Goal: Task Accomplishment & Management: Complete application form

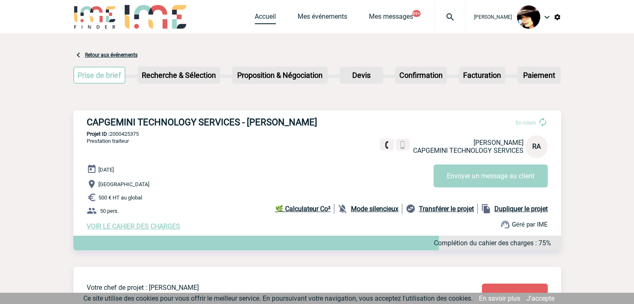
click at [255, 19] on link "Accueil" at bounding box center [265, 19] width 21 height 12
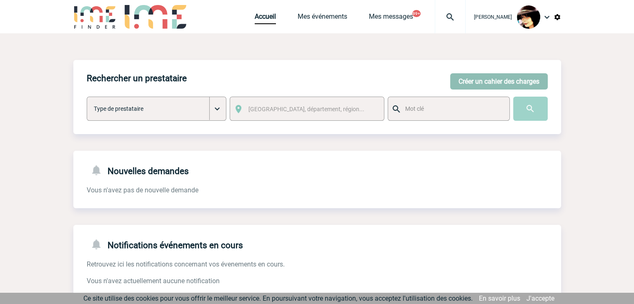
click at [504, 81] on button "Créer un cahier des charges" at bounding box center [499, 81] width 98 height 16
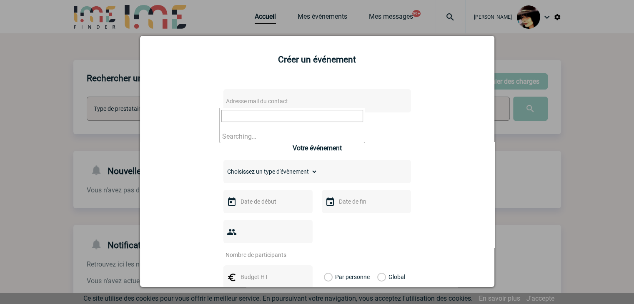
click at [302, 100] on span "Adresse mail du contact" at bounding box center [296, 101] width 146 height 12
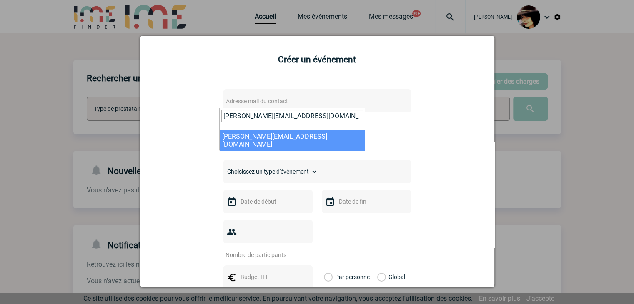
type input "laurent.de-jerphanion@eviden.com"
select select "131535"
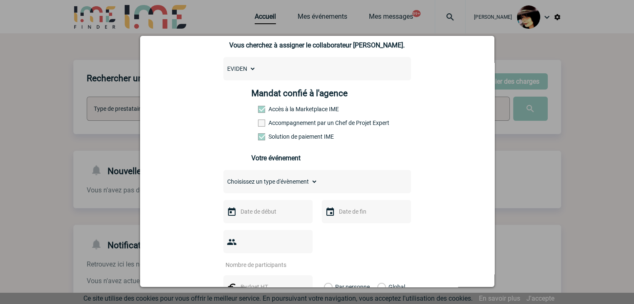
scroll to position [167, 0]
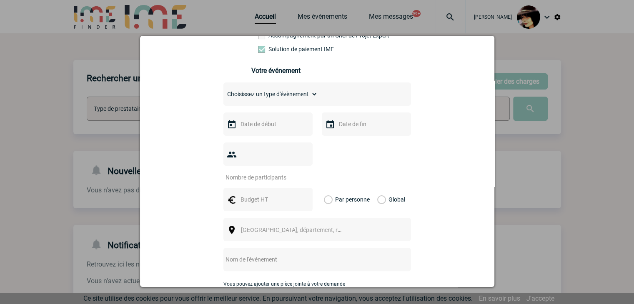
click at [246, 100] on select "Choisissez un type d'évènement Séminaire avec nuitée Séminaire sans nuitée Repa…" at bounding box center [270, 94] width 94 height 12
select select "9"
click at [223, 91] on select "Choisissez un type d'évènement Séminaire avec nuitée Séminaire sans nuitée Repa…" at bounding box center [270, 94] width 94 height 12
click at [261, 125] on input "text" at bounding box center [267, 124] width 58 height 11
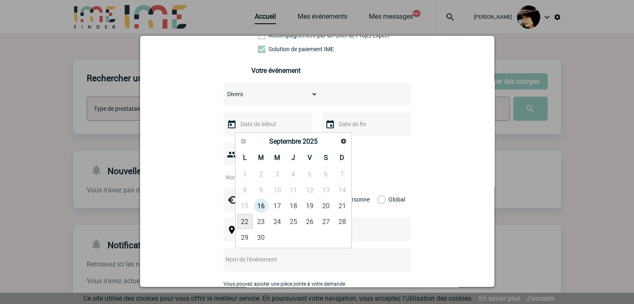
click at [238, 222] on link "22" at bounding box center [244, 221] width 15 height 15
type input "22-09-2025"
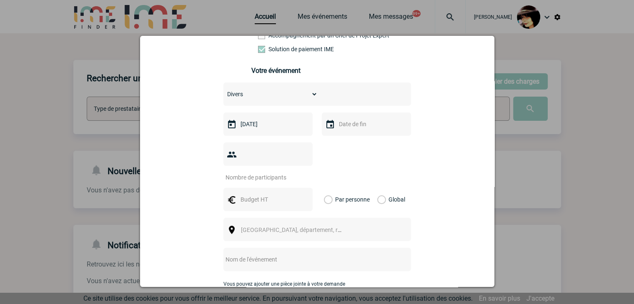
click at [355, 127] on input "text" at bounding box center [366, 124] width 58 height 11
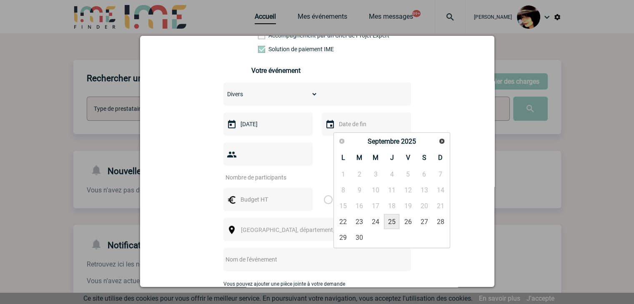
click at [389, 219] on link "25" at bounding box center [391, 221] width 15 height 15
type input "25-09-2025"
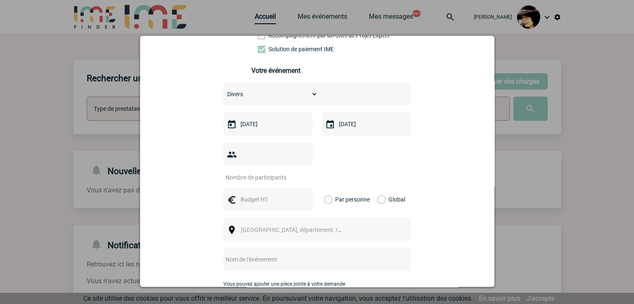
click at [254, 172] on input "number" at bounding box center [262, 177] width 78 height 11
type input "1"
click at [255, 194] on input "text" at bounding box center [267, 199] width 58 height 11
type input "21986"
click at [379, 189] on label "Global" at bounding box center [379, 199] width 5 height 23
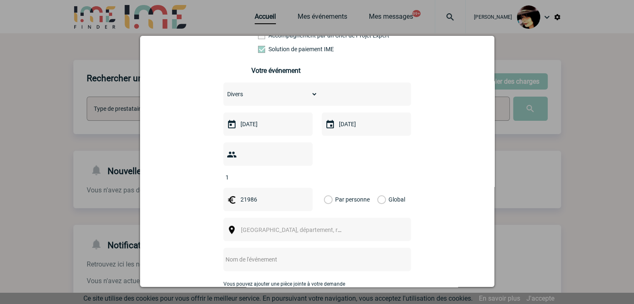
click at [0, 0] on input "Global" at bounding box center [0, 0] width 0 height 0
click at [277, 227] on span "[GEOGRAPHIC_DATA], département, région..." at bounding box center [299, 230] width 116 height 7
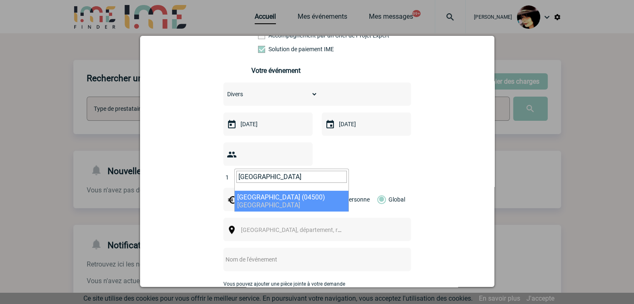
type input "allemagne"
select select "6644"
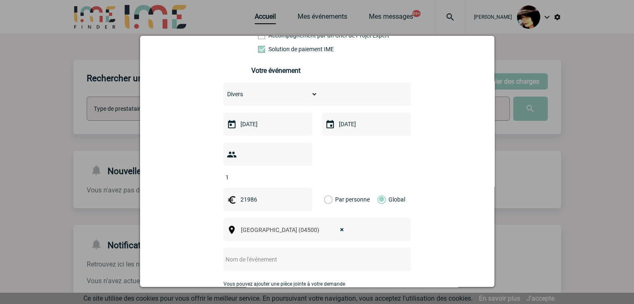
select select
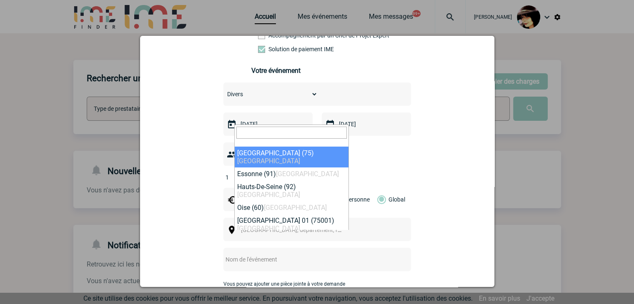
click at [253, 129] on input "search" at bounding box center [291, 133] width 110 height 12
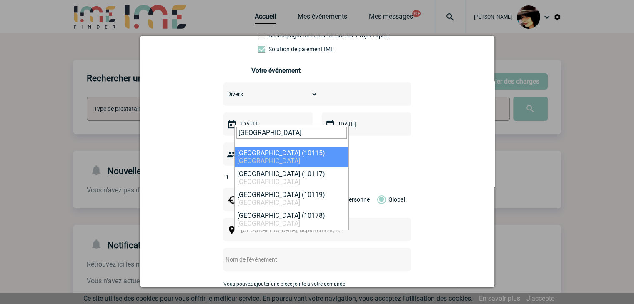
type input "berlin"
select select "311026"
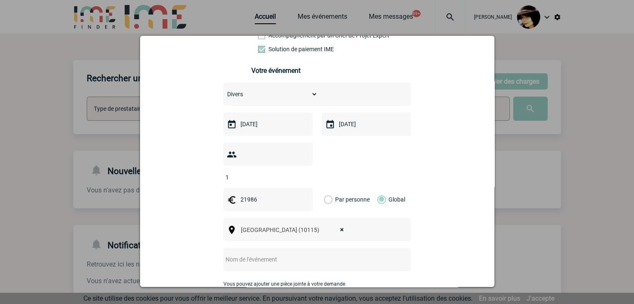
click at [258, 254] on input "text" at bounding box center [306, 259] width 166 height 11
click at [296, 254] on input "CENTRALISATION -" at bounding box center [306, 259] width 166 height 11
paste input "#23 InnoTrans Promo Intex"
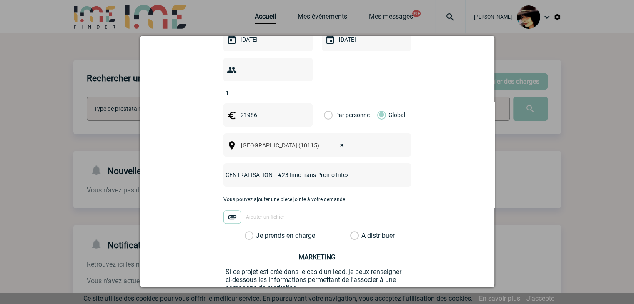
scroll to position [292, 0]
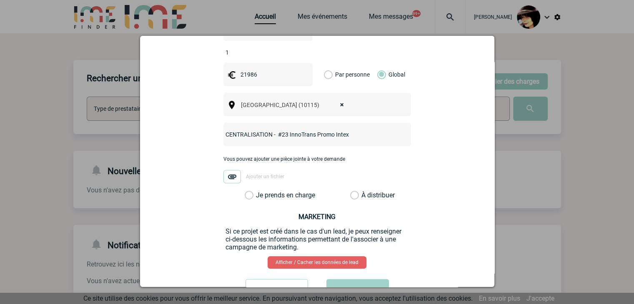
type input "CENTRALISATION - #23 InnoTrans Promo Intex"
click at [351, 191] on label "À distribuer" at bounding box center [354, 195] width 9 height 8
click at [0, 0] on input "À distribuer" at bounding box center [0, 0] width 0 height 0
click at [353, 279] on button "Valider" at bounding box center [357, 290] width 63 height 23
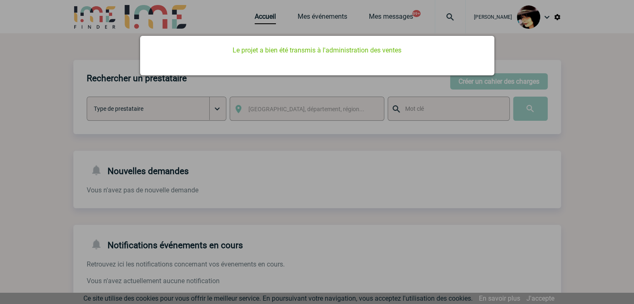
scroll to position [0, 0]
drag, startPoint x: 353, startPoint y: 151, endPoint x: 361, endPoint y: 145, distance: 9.8
click at [353, 150] on div at bounding box center [317, 152] width 634 height 304
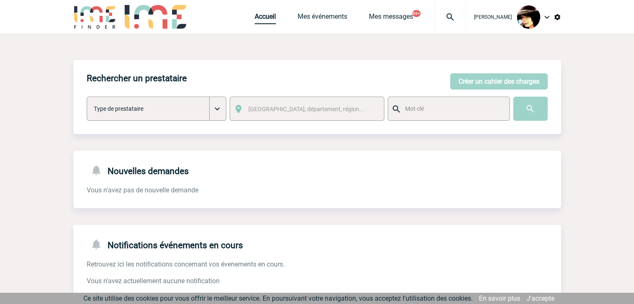
click at [257, 17] on link "Accueil" at bounding box center [265, 19] width 21 height 12
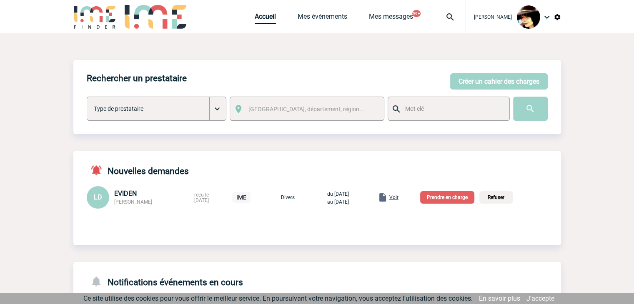
click at [399, 197] on span "Voir" at bounding box center [393, 198] width 9 height 6
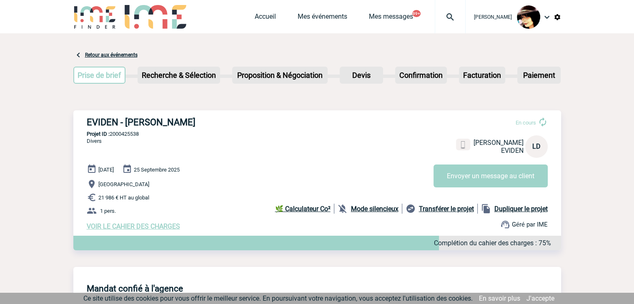
drag, startPoint x: 525, startPoint y: 93, endPoint x: 511, endPoint y: 88, distance: 15.0
click at [521, 91] on div "Prise de brief Etape suivante Recherche & Sélection Etape suivante Devis" at bounding box center [317, 77] width 488 height 34
click at [255, 20] on link "Accueil" at bounding box center [265, 19] width 21 height 12
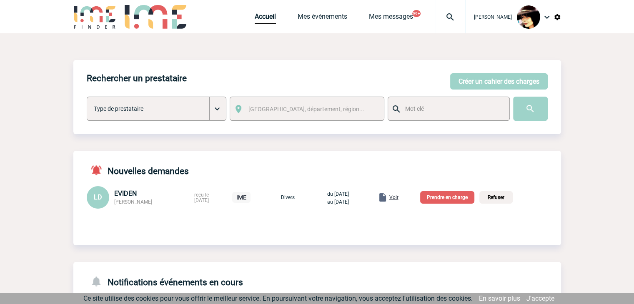
click at [463, 201] on p "Prendre en charge" at bounding box center [447, 197] width 54 height 13
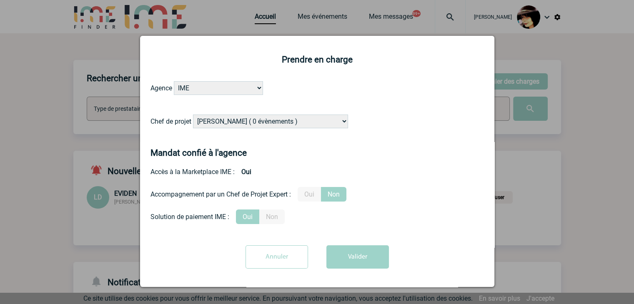
click at [263, 122] on select "[PERSON_NAME] ( 0 évènements ) [PERSON_NAME] ( 178 évènements ) [PERSON_NAME] (…" at bounding box center [270, 122] width 155 height 14
select select "131233"
click at [263, 122] on select "[PERSON_NAME] ( 0 évènements ) [PERSON_NAME] ( 178 évènements ) [PERSON_NAME] (…" at bounding box center [270, 122] width 155 height 14
click at [348, 251] on button "Valider" at bounding box center [357, 257] width 63 height 23
